Goal: Information Seeking & Learning: Find specific fact

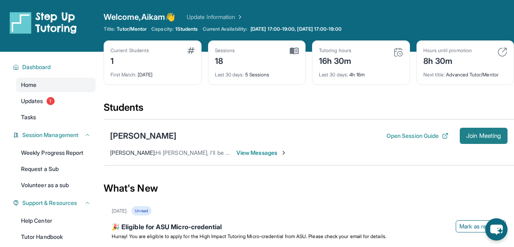
click at [491, 134] on span "Join Meeting" at bounding box center [483, 136] width 35 height 5
click at [280, 154] on img at bounding box center [283, 153] width 6 height 6
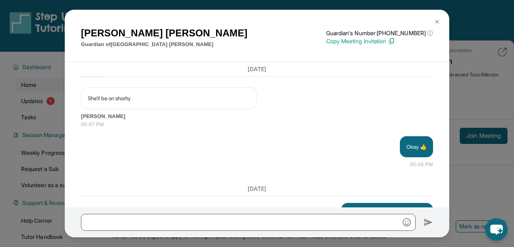
scroll to position [10372, 0]
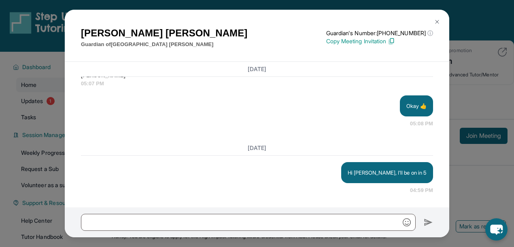
click at [434, 23] on img at bounding box center [437, 22] width 6 height 6
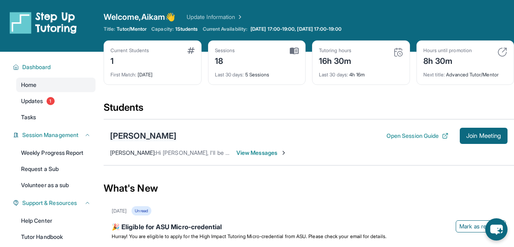
click at [140, 132] on div "[PERSON_NAME]" at bounding box center [143, 135] width 66 height 11
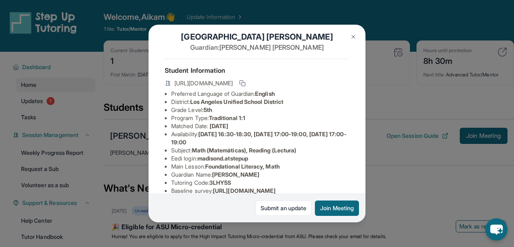
scroll to position [27, 0]
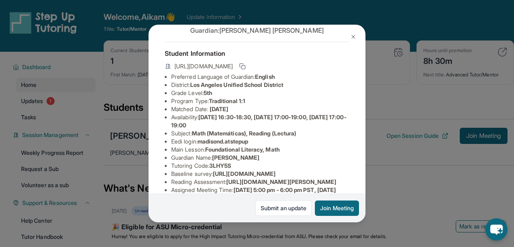
click at [204, 145] on span "madisond.atstepup" at bounding box center [223, 141] width 51 height 7
click at [248, 145] on span "madisond.atstepup" at bounding box center [223, 141] width 51 height 7
click at [257, 146] on li "Eedi login : madisond.atstepup" at bounding box center [260, 142] width 178 height 8
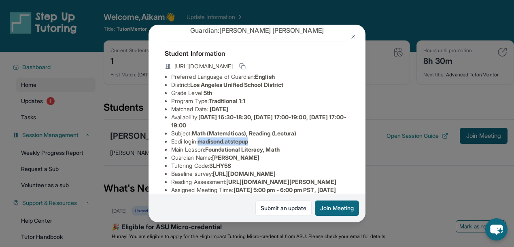
drag, startPoint x: 258, startPoint y: 147, endPoint x: 202, endPoint y: 151, distance: 56.0
click at [202, 146] on li "Eedi login : madisond.atstepup" at bounding box center [260, 142] width 178 height 8
copy span "madisond.atstepup"
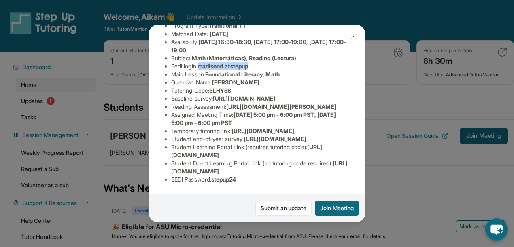
scroll to position [201, 0]
click at [228, 176] on span "stepup24" at bounding box center [223, 179] width 25 height 7
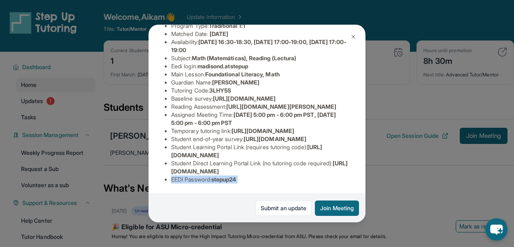
click at [228, 176] on span "stepup24" at bounding box center [223, 179] width 25 height 7
click at [228, 178] on span "stepup24" at bounding box center [223, 179] width 25 height 7
click at [227, 178] on span "stepup24" at bounding box center [223, 179] width 25 height 7
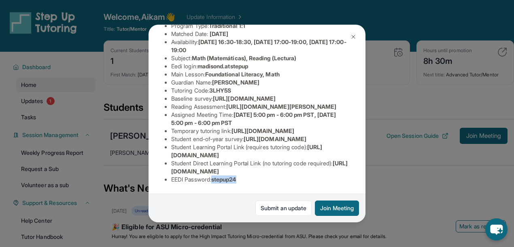
scroll to position [66, 0]
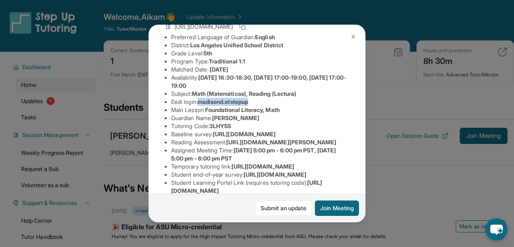
drag, startPoint x: 257, startPoint y: 109, endPoint x: 202, endPoint y: 111, distance: 54.7
click at [202, 106] on li "Eedi login : madisond.atstepup" at bounding box center [260, 102] width 178 height 8
copy span "madisond.atstepup"
